Goal: Task Accomplishment & Management: Complete application form

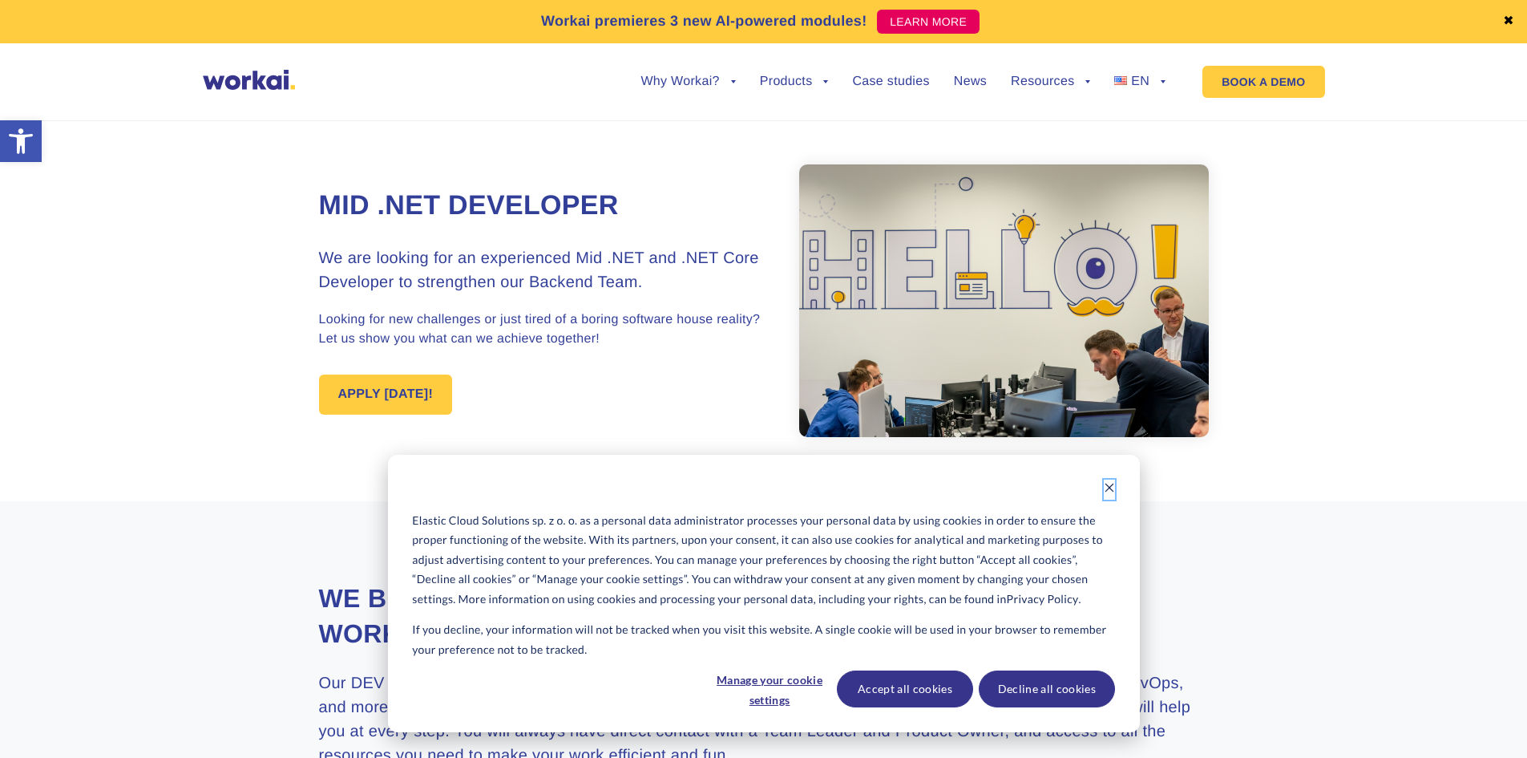
click at [1113, 483] on icon "Dismiss cookie banner" at bounding box center [1109, 487] width 11 height 11
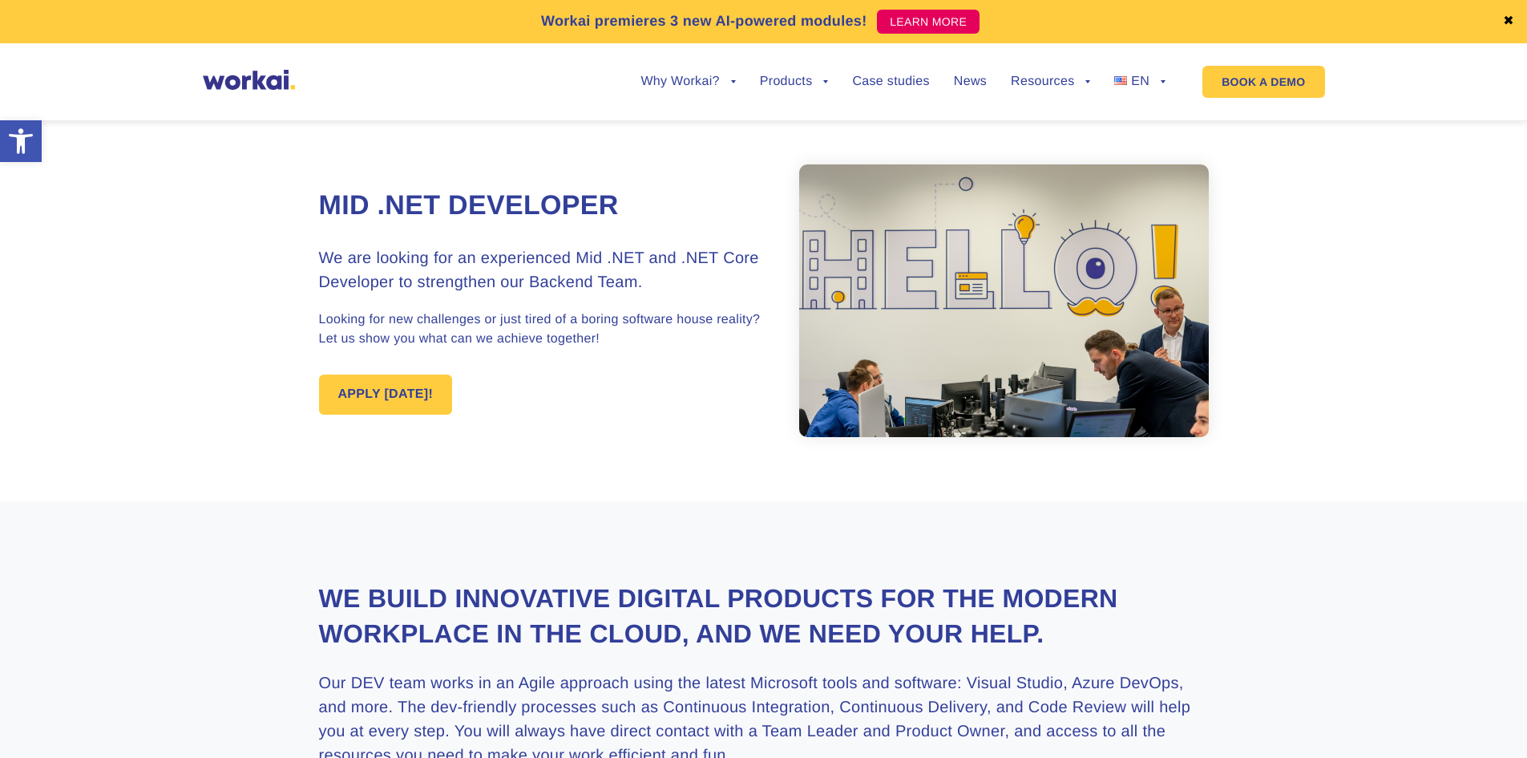
scroll to position [481, 0]
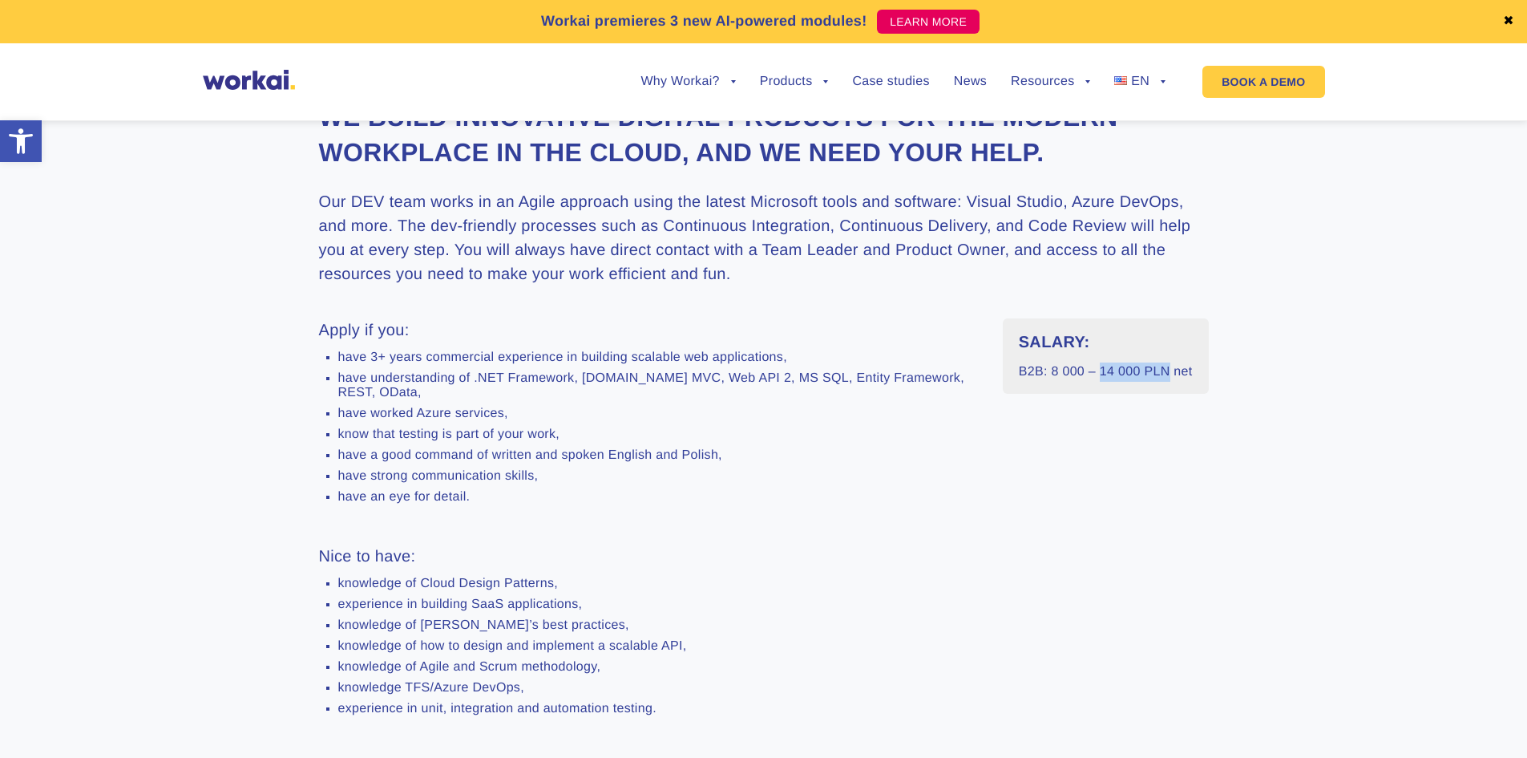
drag, startPoint x: 1103, startPoint y: 406, endPoint x: 1168, endPoint y: 406, distance: 64.9
click at [1168, 382] on p "B2B: 8 000 – 14 000 PLN net" at bounding box center [1106, 371] width 174 height 19
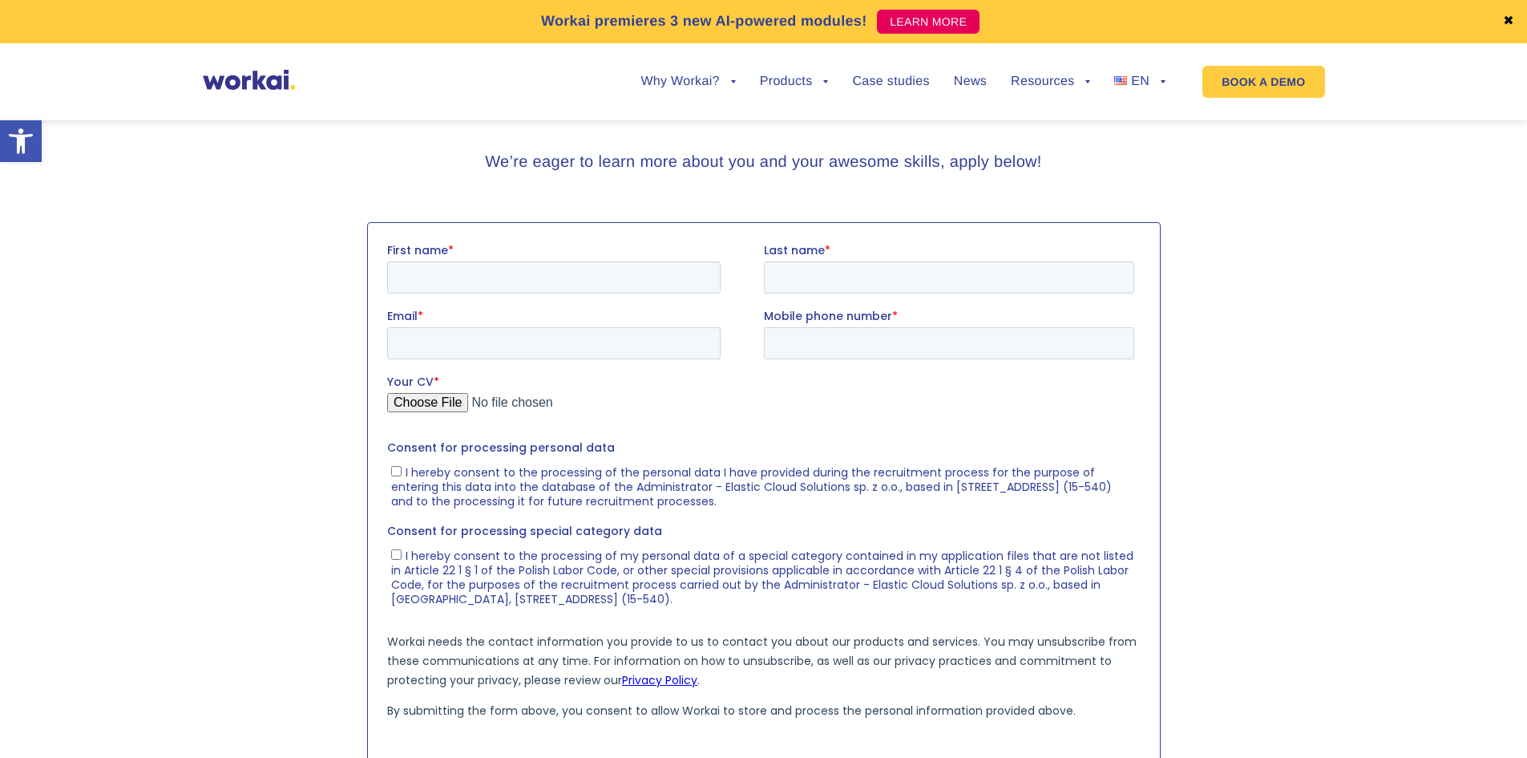
scroll to position [1202, 0]
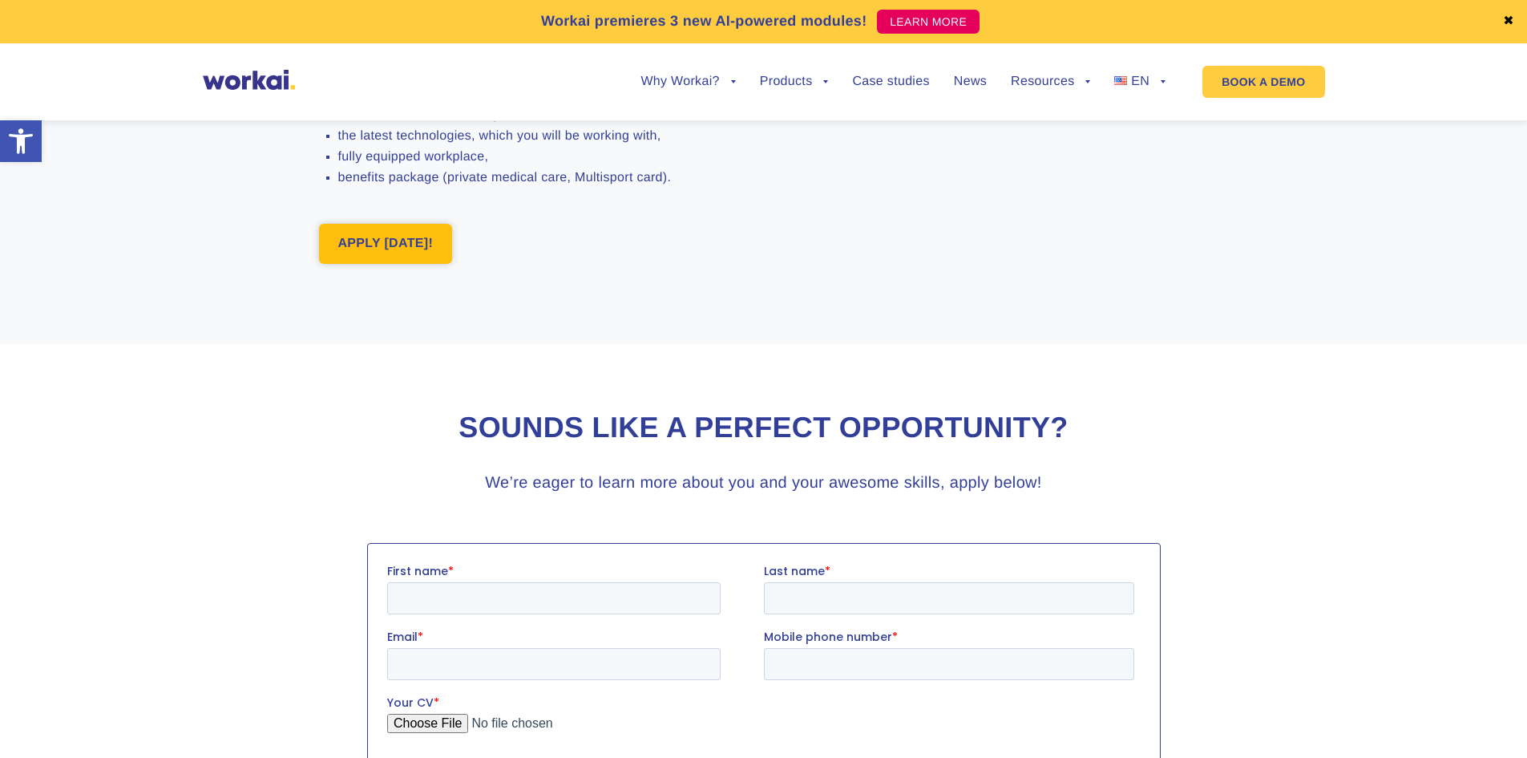
click at [395, 264] on link "APPLY [DATE]!" at bounding box center [386, 244] width 134 height 40
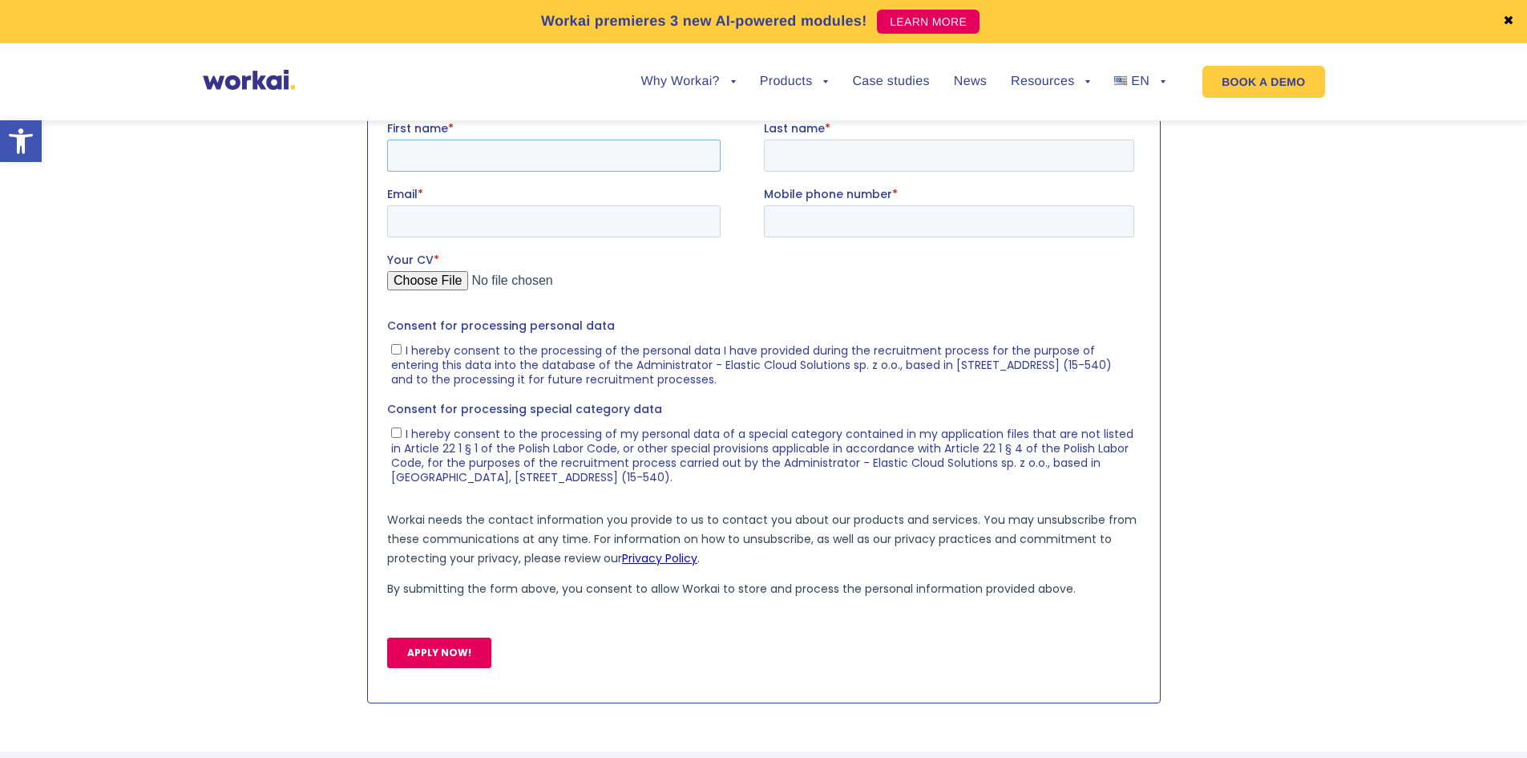
scroll to position [1646, 0]
click at [503, 156] on input "First name *" at bounding box center [552, 154] width 333 height 32
type input "Gentian"
type input "Strana"
click at [498, 221] on input "Email *" at bounding box center [552, 220] width 333 height 32
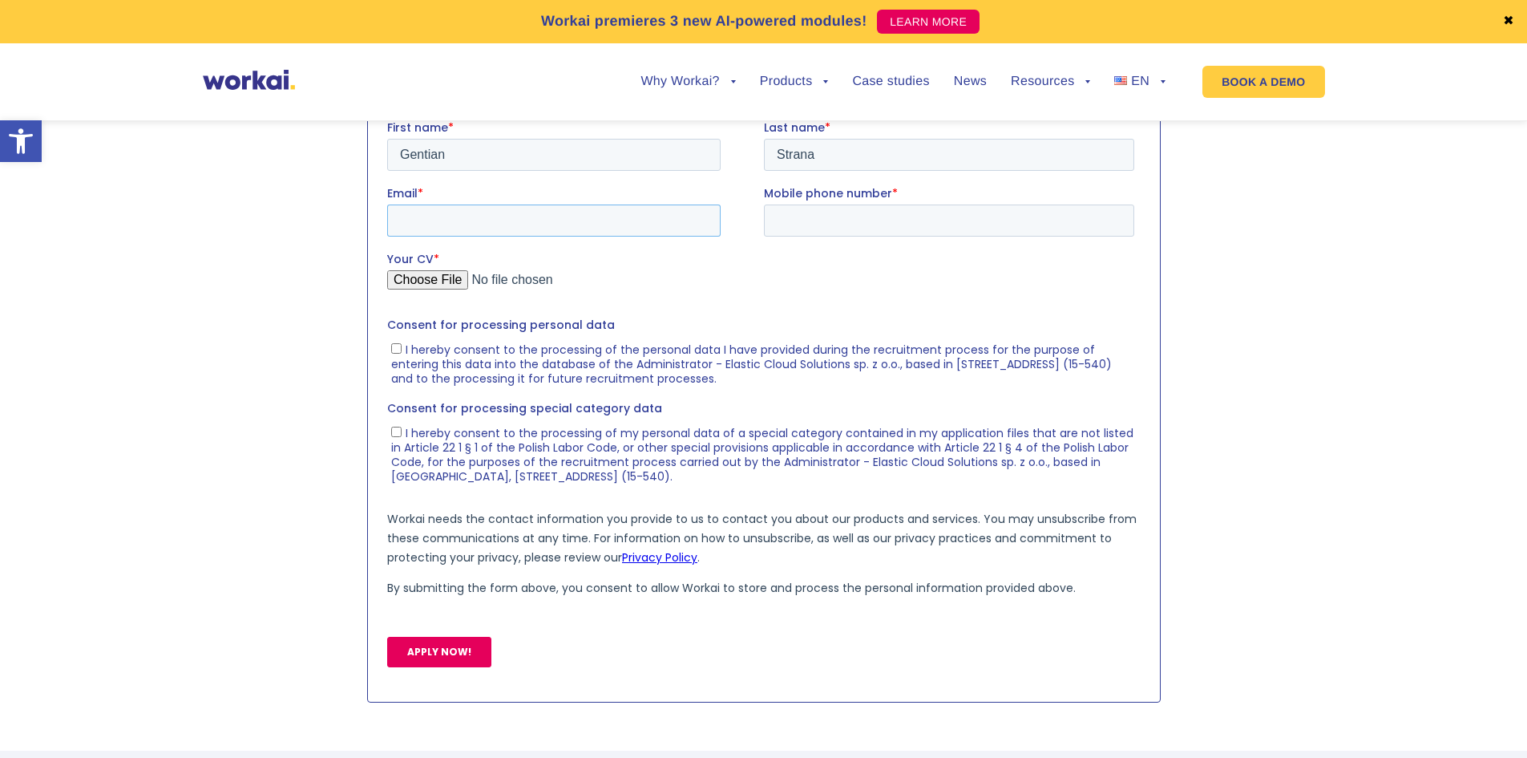
type input "[EMAIL_ADDRESS][DOMAIN_NAME]"
click at [832, 223] on input "Mobile phone number *" at bounding box center [948, 220] width 370 height 32
type input "[PHONE_NUMBER]"
click at [703, 265] on label "Your CV *" at bounding box center [763, 258] width 754 height 16
click at [703, 269] on input "Your CV *" at bounding box center [759, 285] width 747 height 32
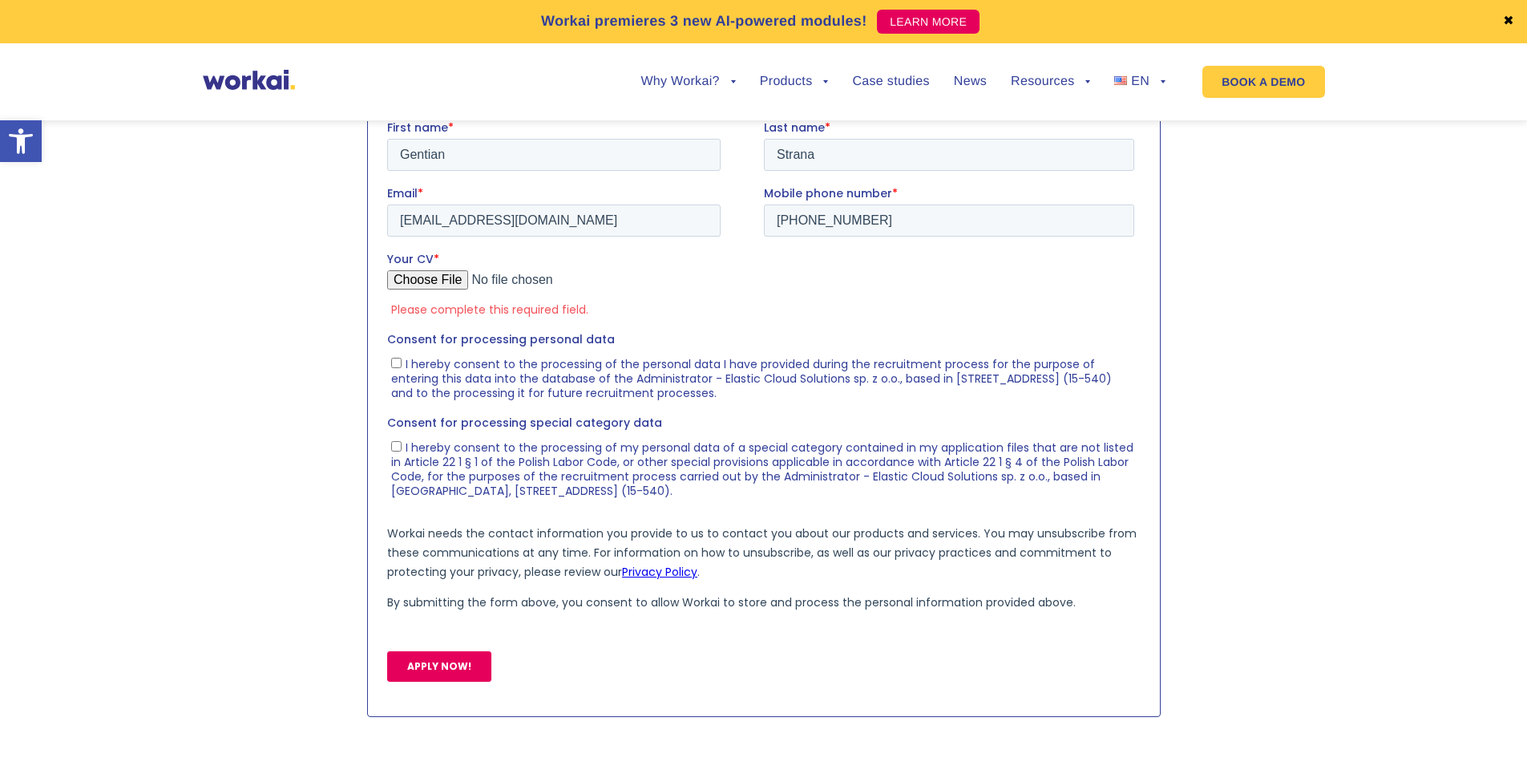
type input "C:\fakepath\Gentian_Strana.pdf"
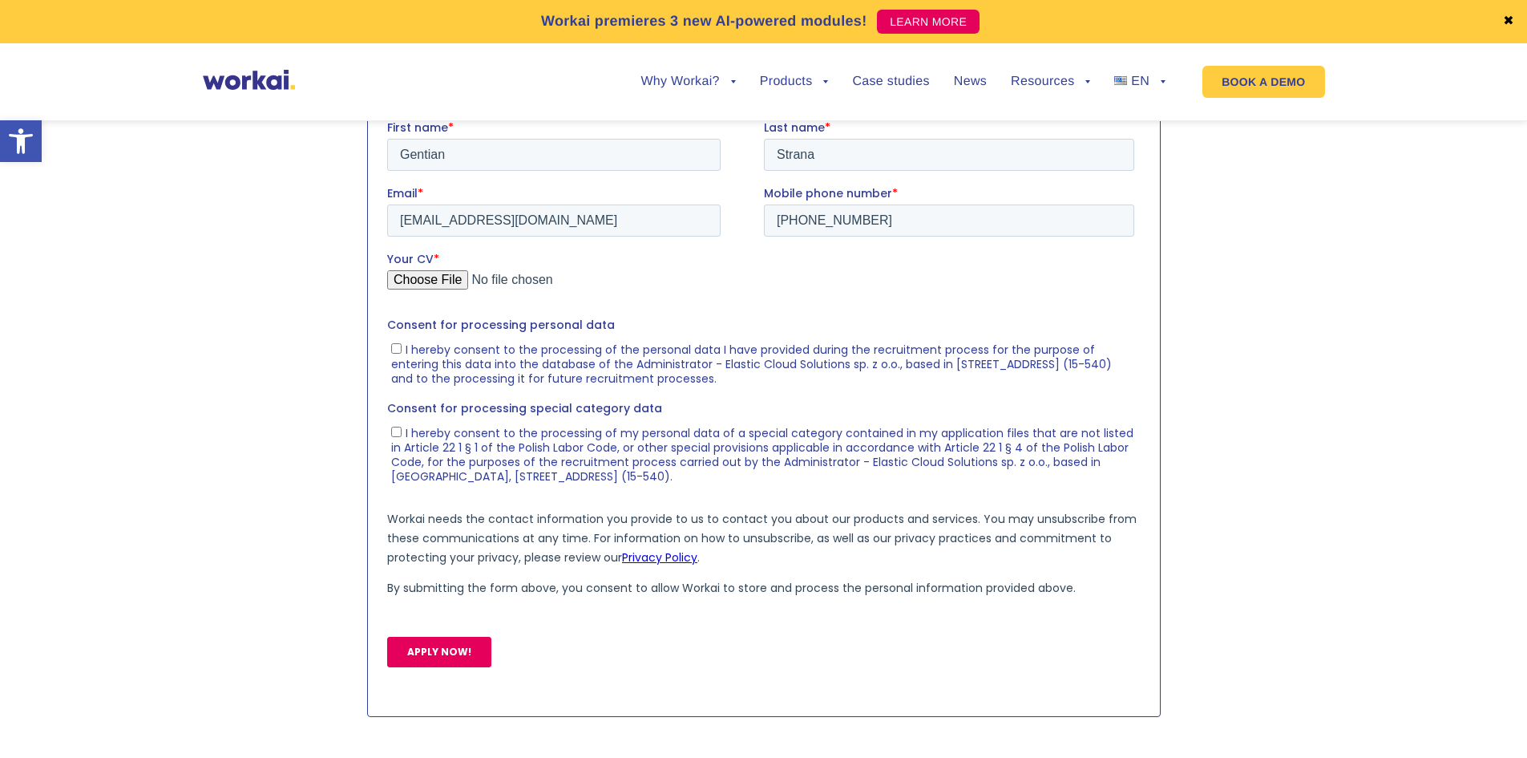
click at [400, 348] on input "I hereby consent to the processing of the personal data I have provided during …" at bounding box center [395, 347] width 10 height 10
checkbox input "true"
click at [398, 432] on input "I hereby consent to the processing of my personal data of a special category co…" at bounding box center [395, 431] width 10 height 10
checkbox input "true"
click at [430, 657] on input "APPLY NOW!" at bounding box center [438, 651] width 104 height 30
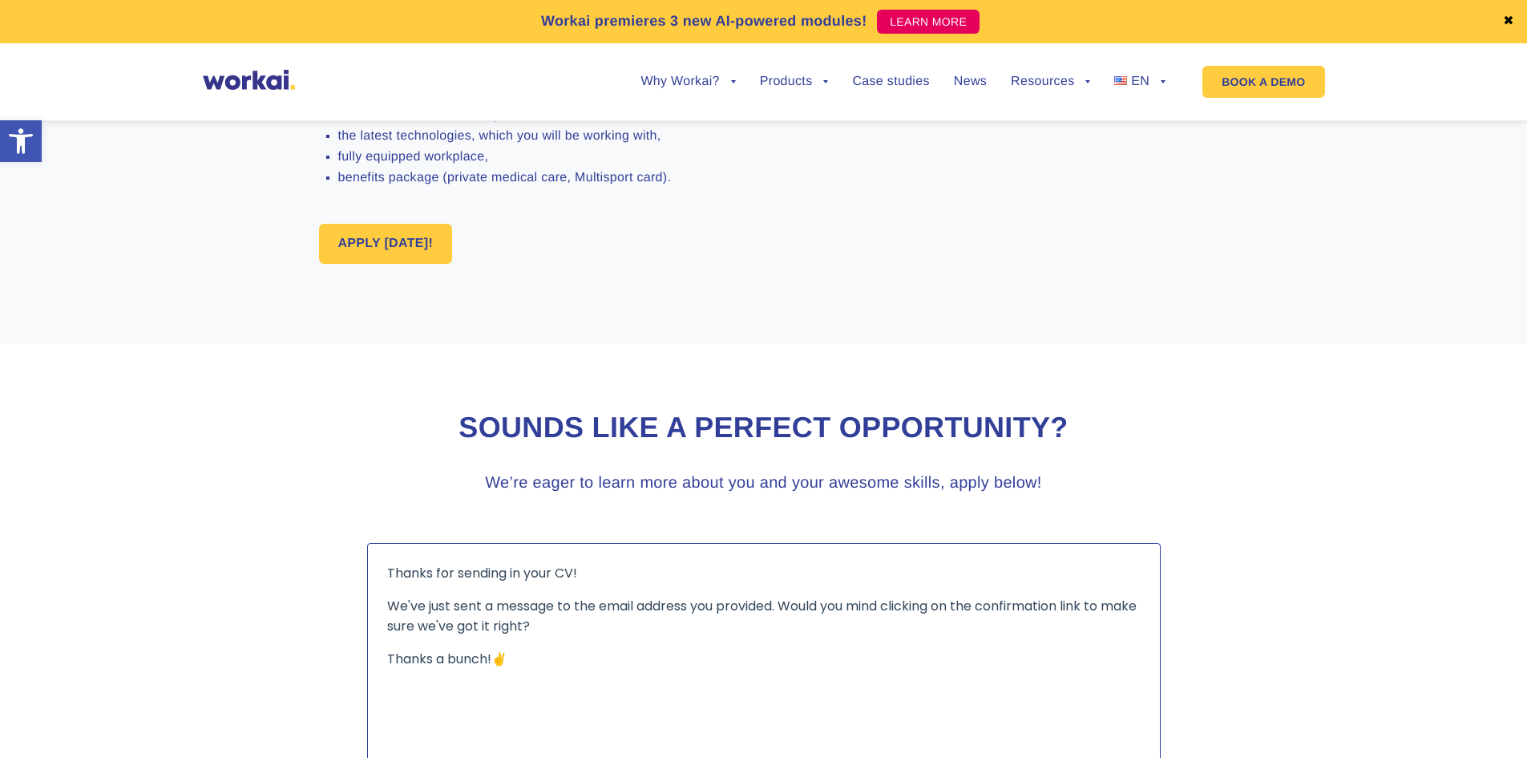
scroll to position [721, 0]
